Goal: Entertainment & Leisure: Consume media (video, audio)

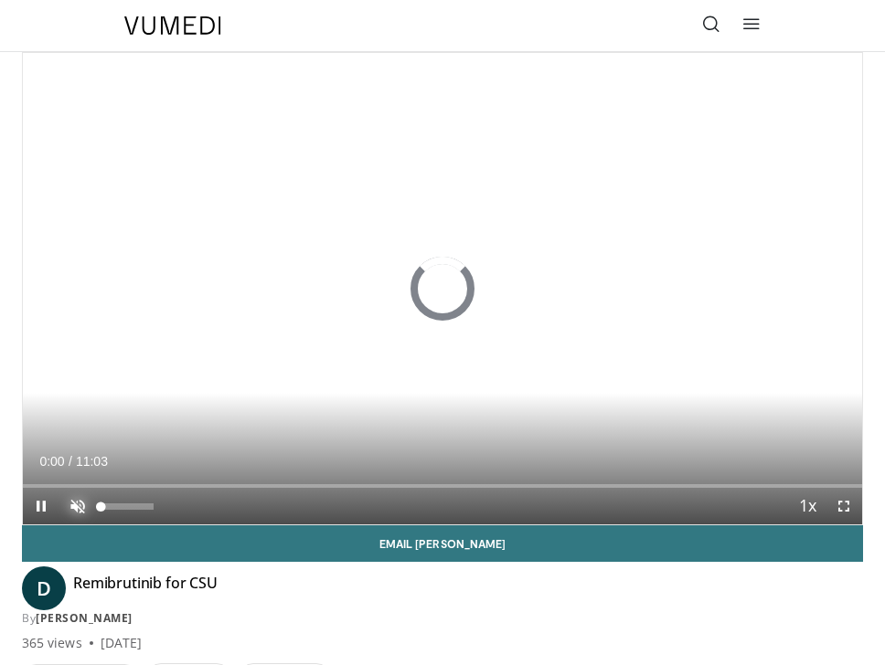
click at [82, 509] on span "Video Player" at bounding box center [77, 506] width 37 height 37
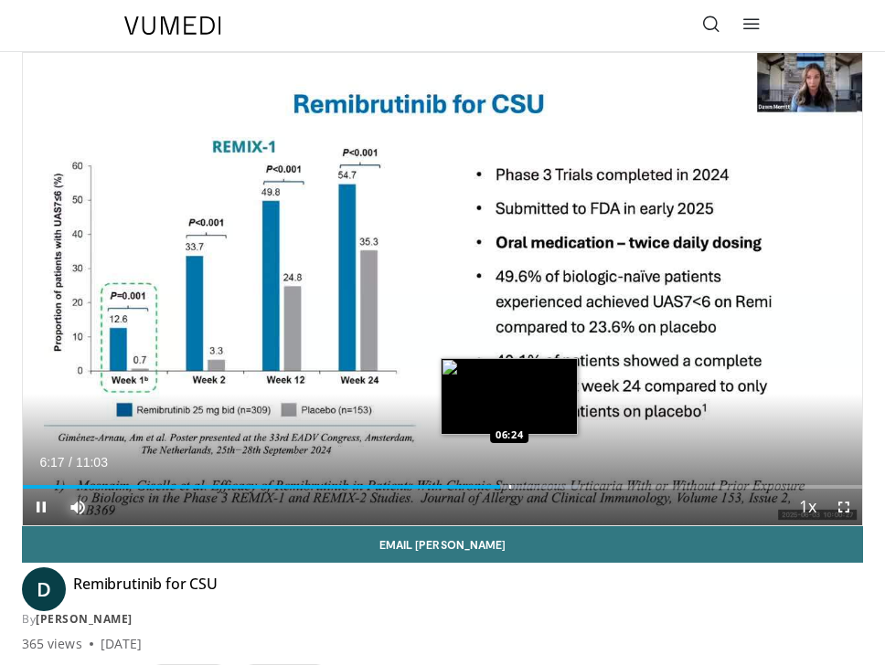
click at [509, 485] on div "Progress Bar" at bounding box center [510, 487] width 2 height 4
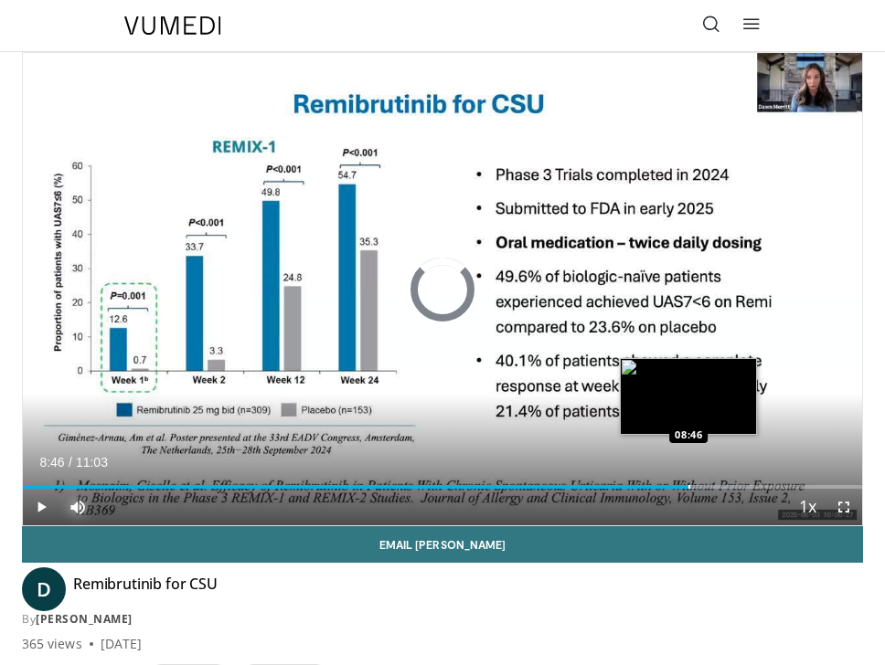
click at [687, 477] on div "Loaded : 86.65% 08:35 08:46" at bounding box center [442, 480] width 839 height 17
